Goal: Check status: Check status

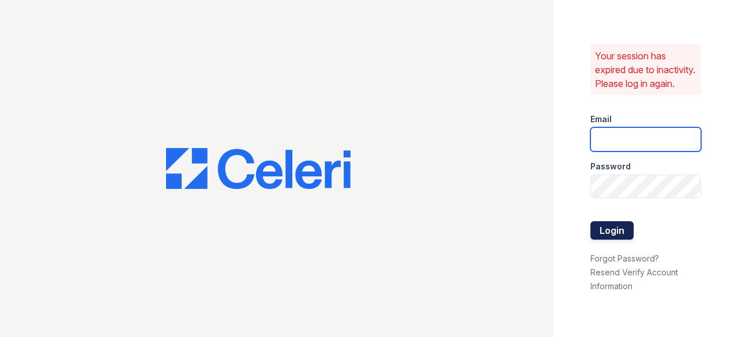
type input "[EMAIL_ADDRESS][DOMAIN_NAME]"
click at [600, 234] on button "Login" at bounding box center [611, 230] width 43 height 18
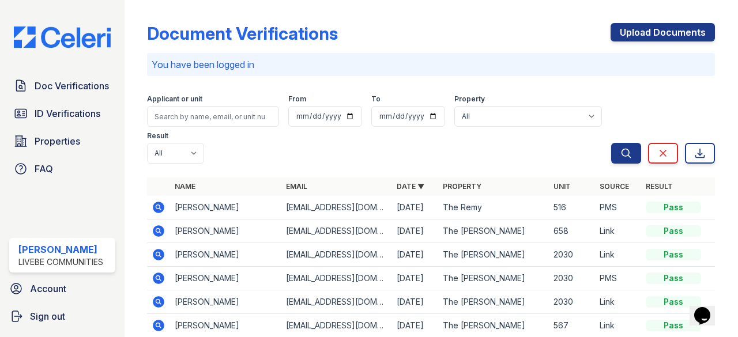
click at [159, 208] on icon at bounding box center [158, 206] width 3 height 3
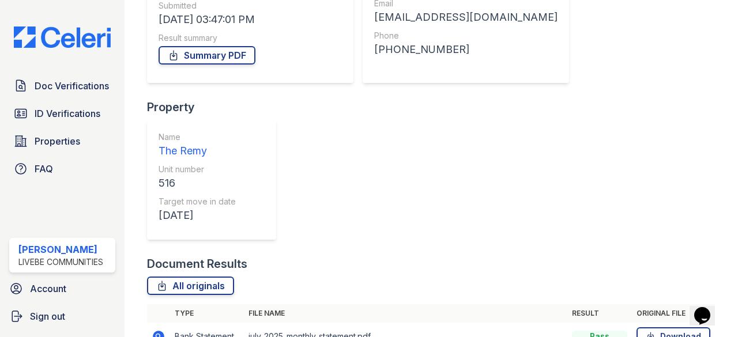
scroll to position [232, 0]
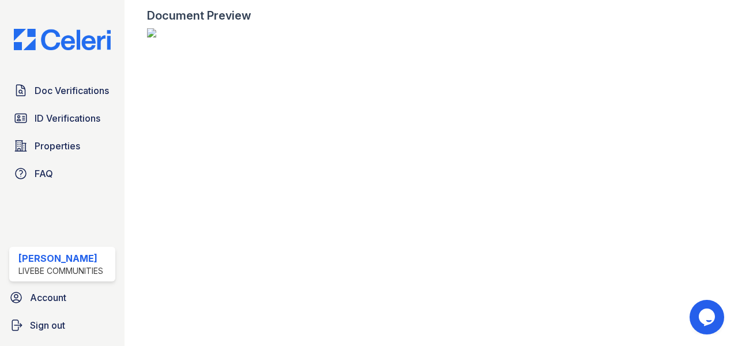
scroll to position [364, 0]
